Goal: Information Seeking & Learning: Learn about a topic

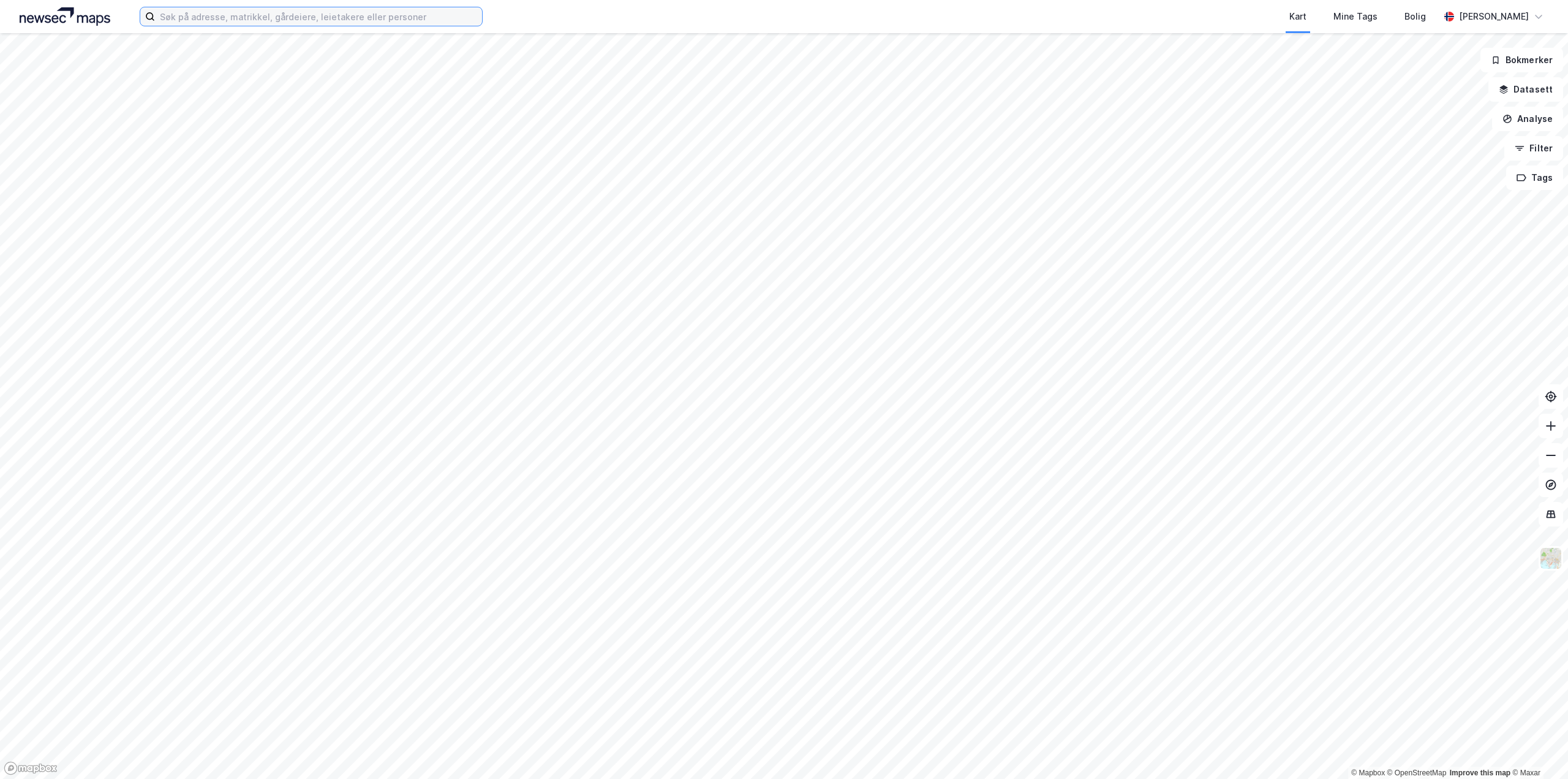
click at [208, 10] on input at bounding box center [318, 16] width 327 height 19
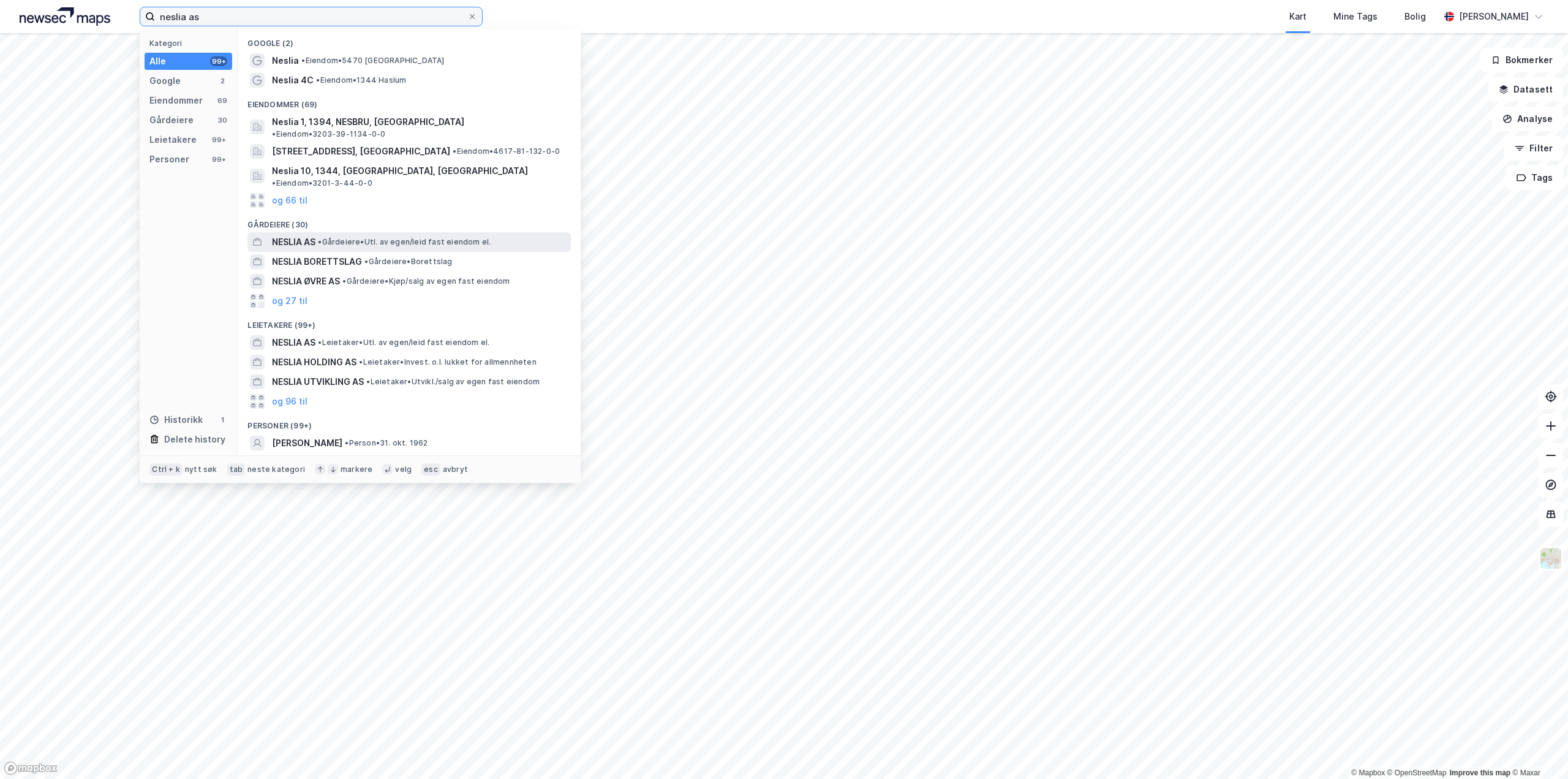
type input "neslia as"
click at [369, 237] on span "• Gårdeiere • Utl. av egen/leid fast eiendom el." at bounding box center [404, 242] width 173 height 10
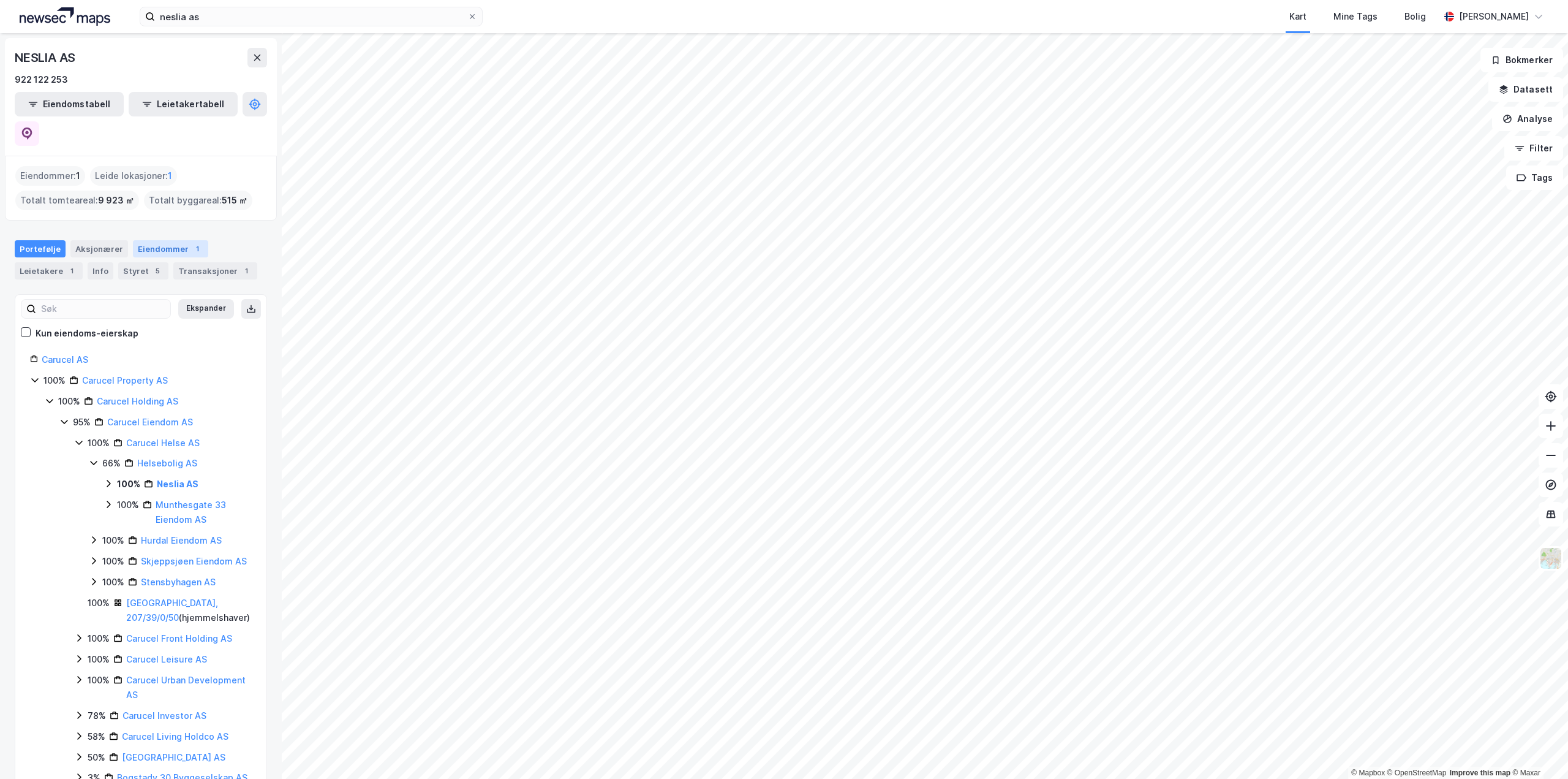
click at [191, 243] on div "1" at bounding box center [197, 248] width 12 height 12
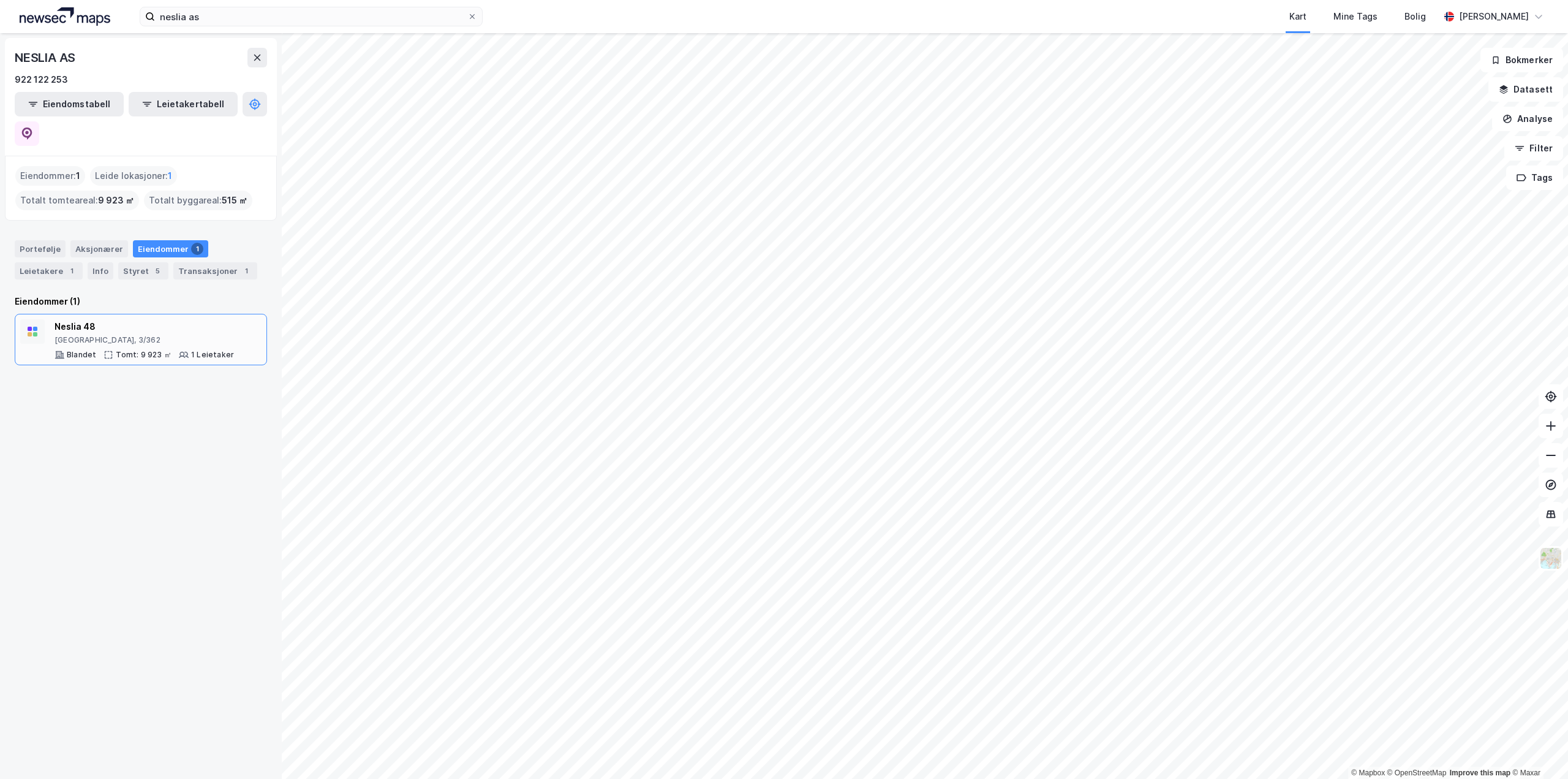
click at [173, 335] on div "[GEOGRAPHIC_DATA], 3/362" at bounding box center [144, 340] width 180 height 10
